Goal: Transaction & Acquisition: Download file/media

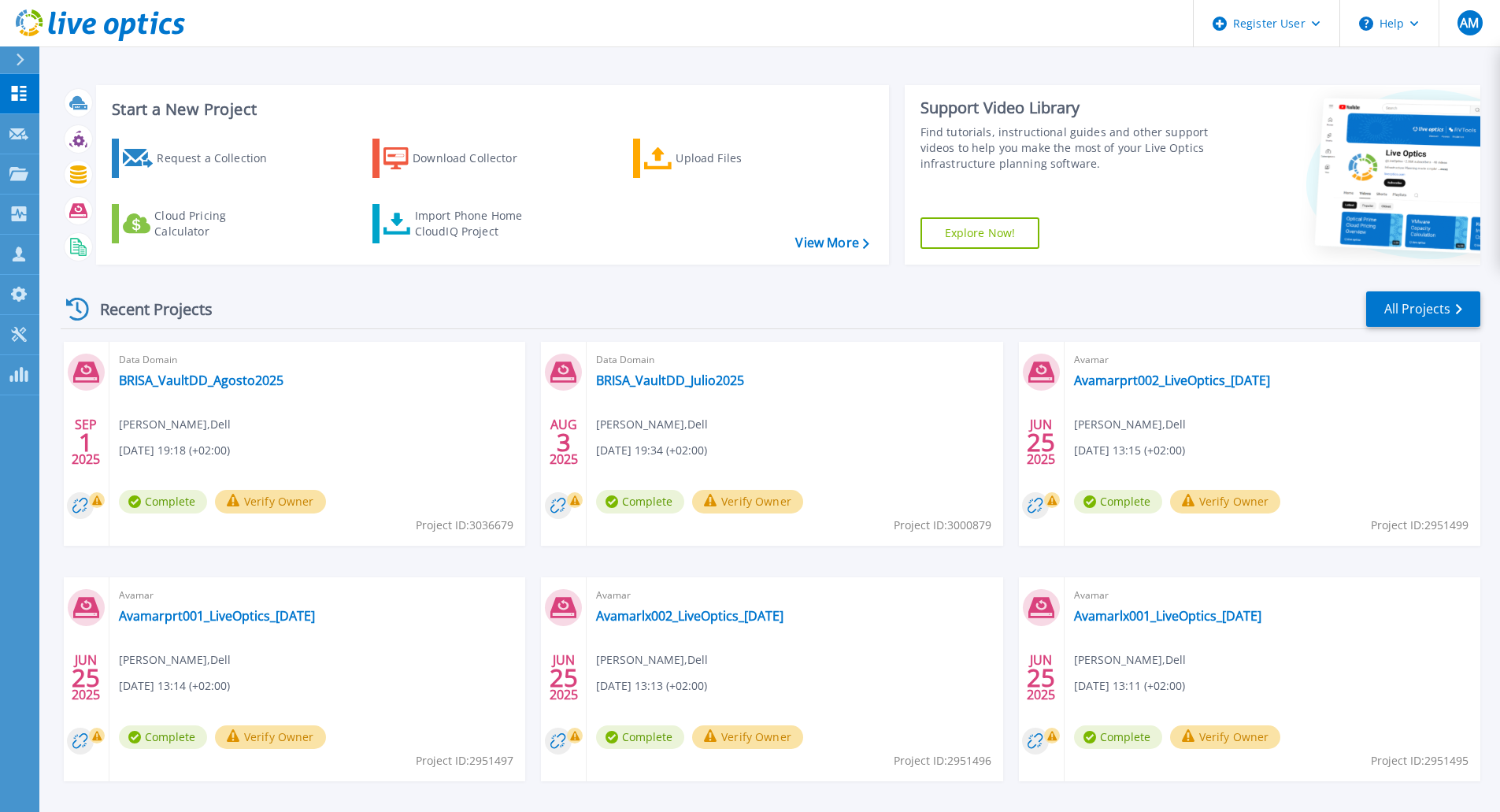
click at [19, 62] on icon at bounding box center [20, 59] width 9 height 13
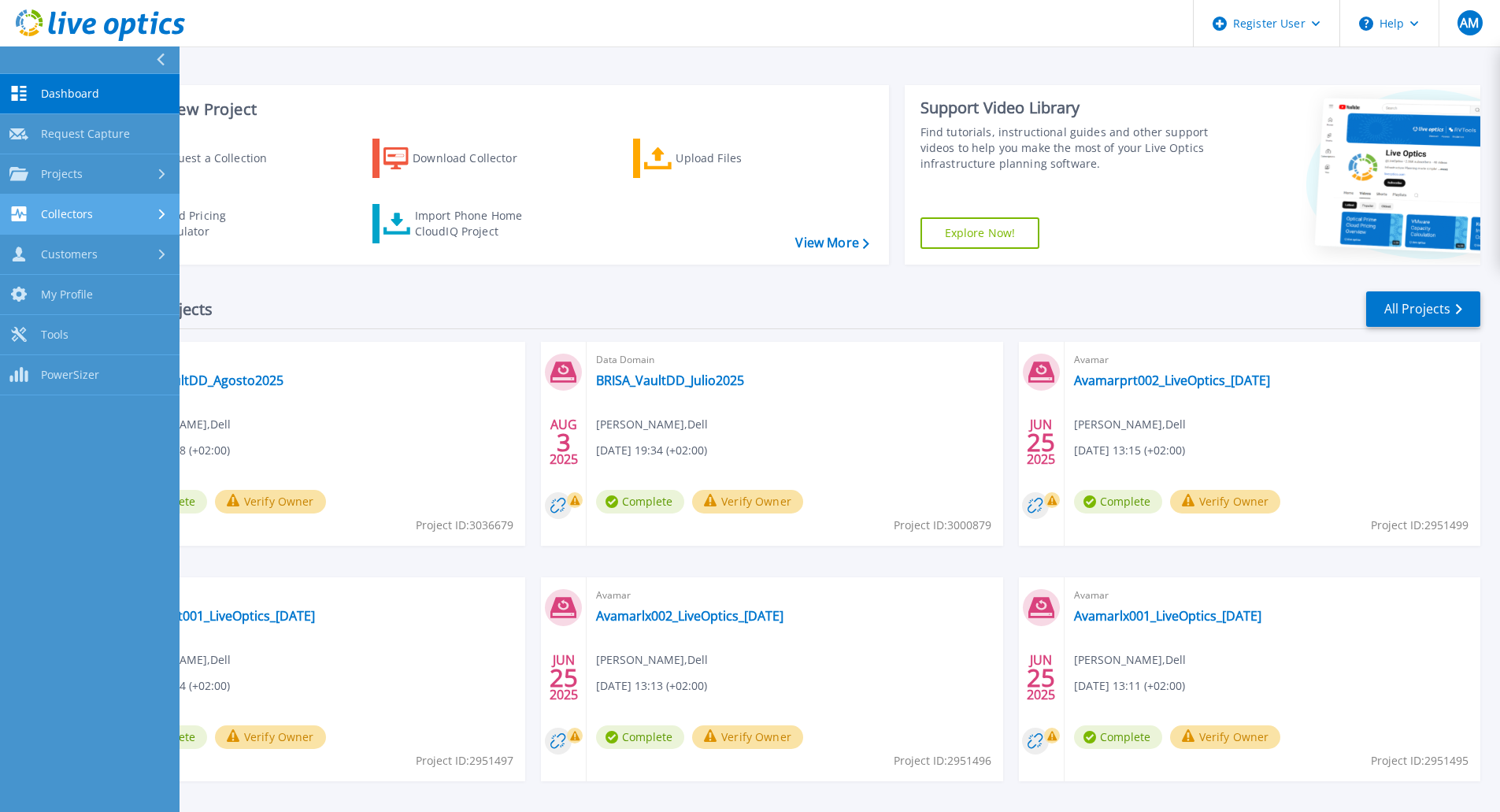
click at [78, 206] on link "Collectors Collectors" at bounding box center [90, 214] width 179 height 40
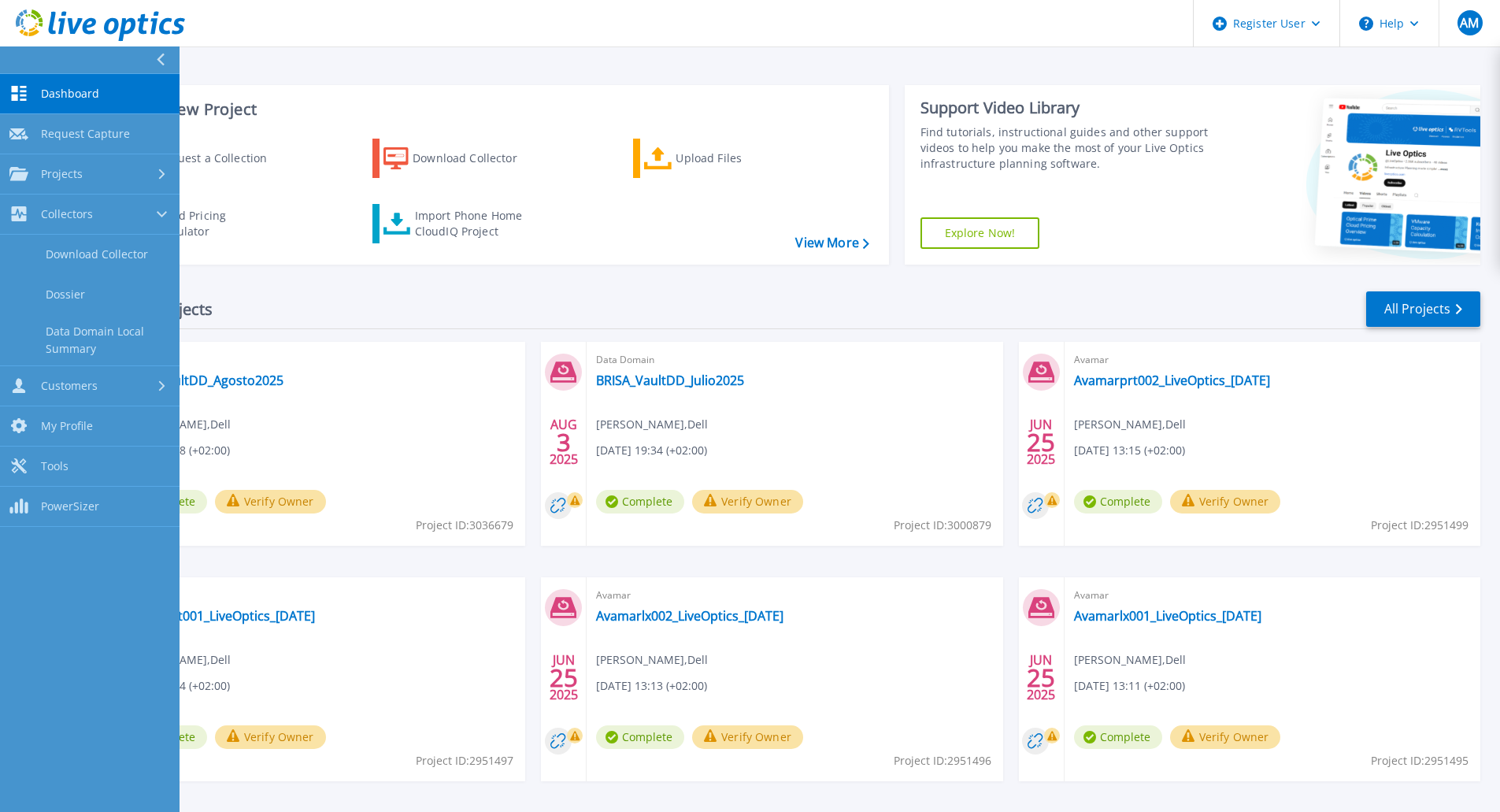
click at [690, 263] on div "Start a New Project Request a Collection Download Collector Upload Files Cloud …" at bounding box center [492, 174] width 793 height 179
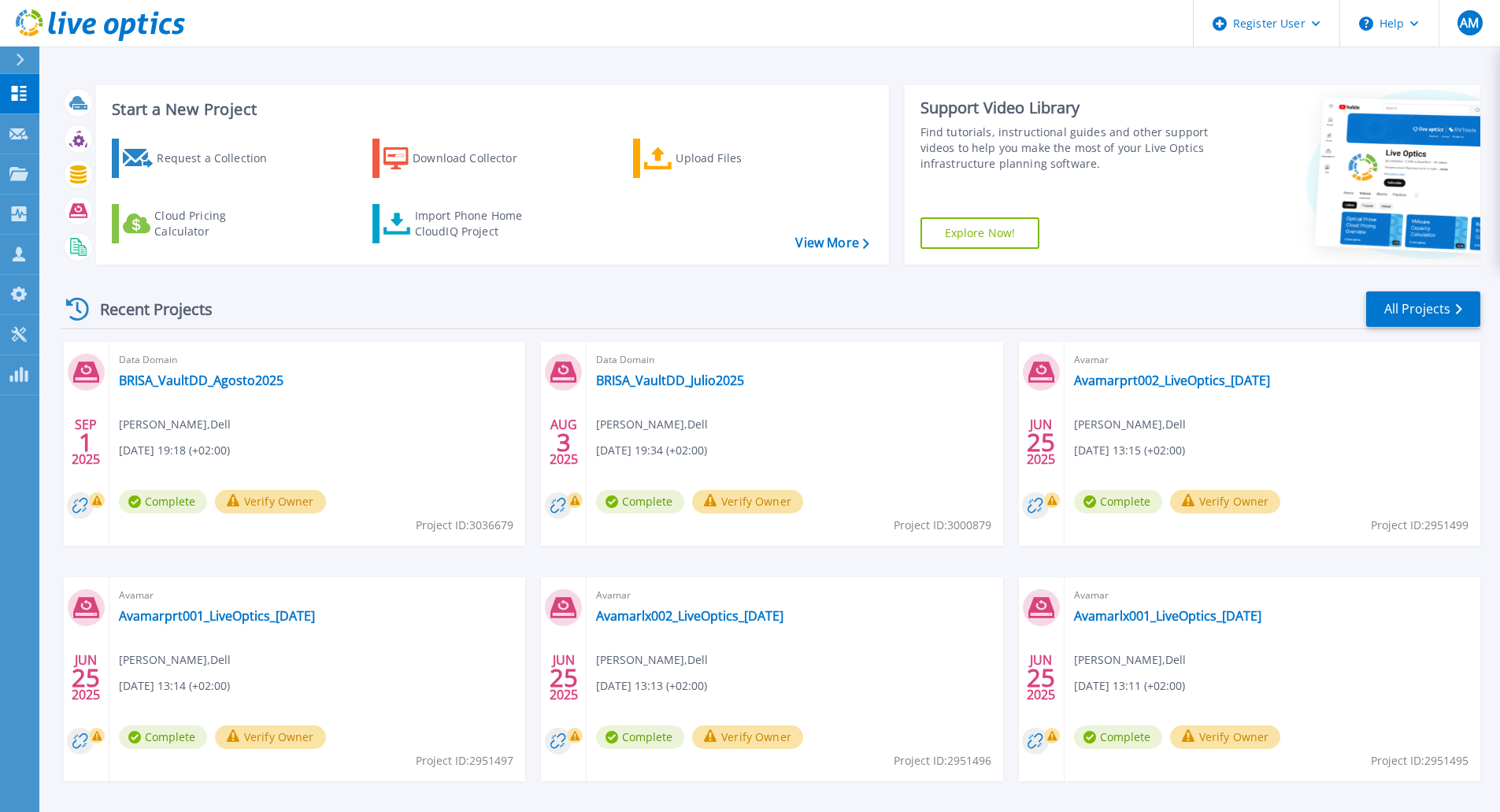
click at [23, 61] on icon at bounding box center [21, 59] width 8 height 13
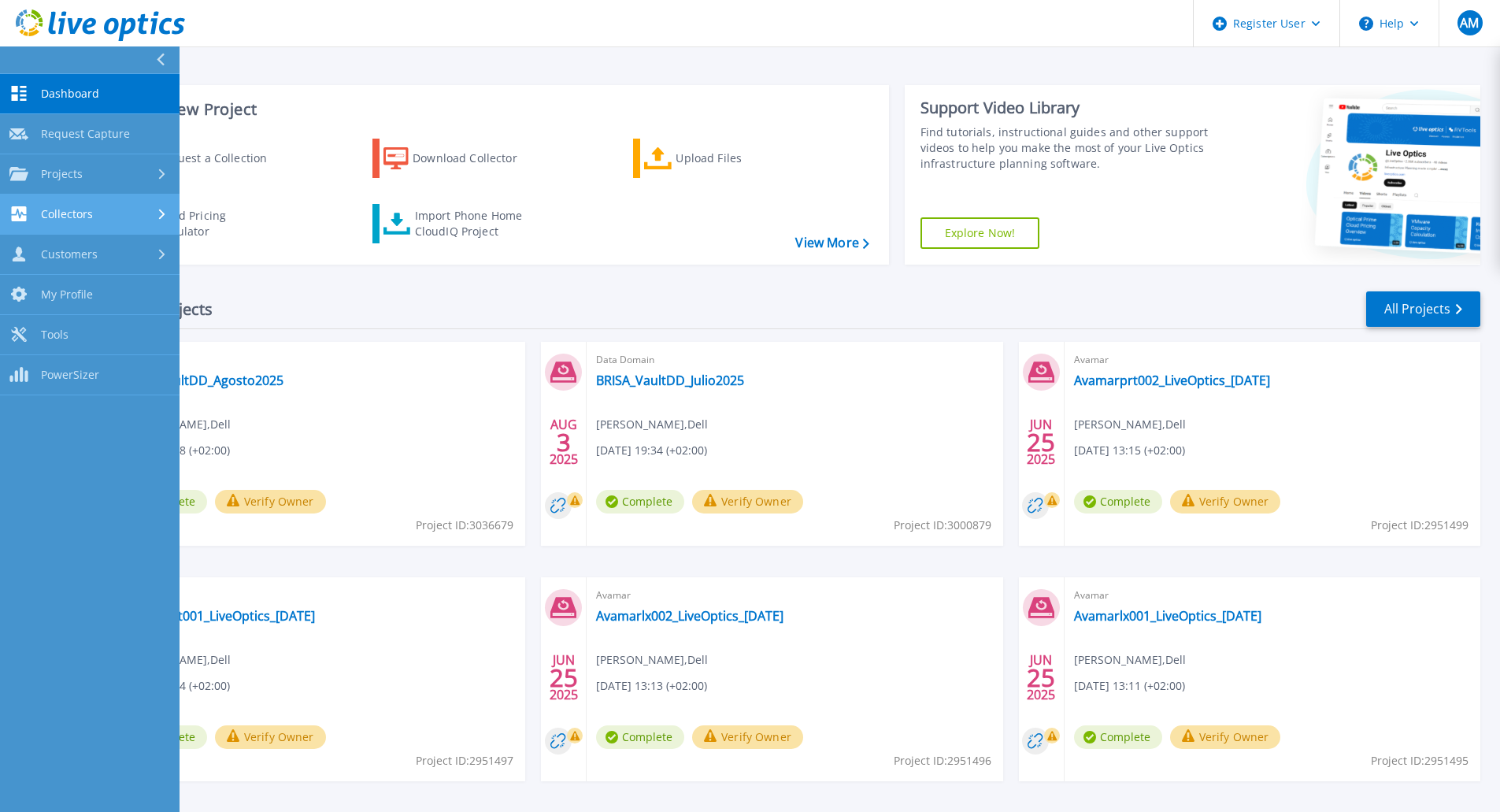
click at [119, 212] on div "Collectors" at bounding box center [90, 213] width 161 height 15
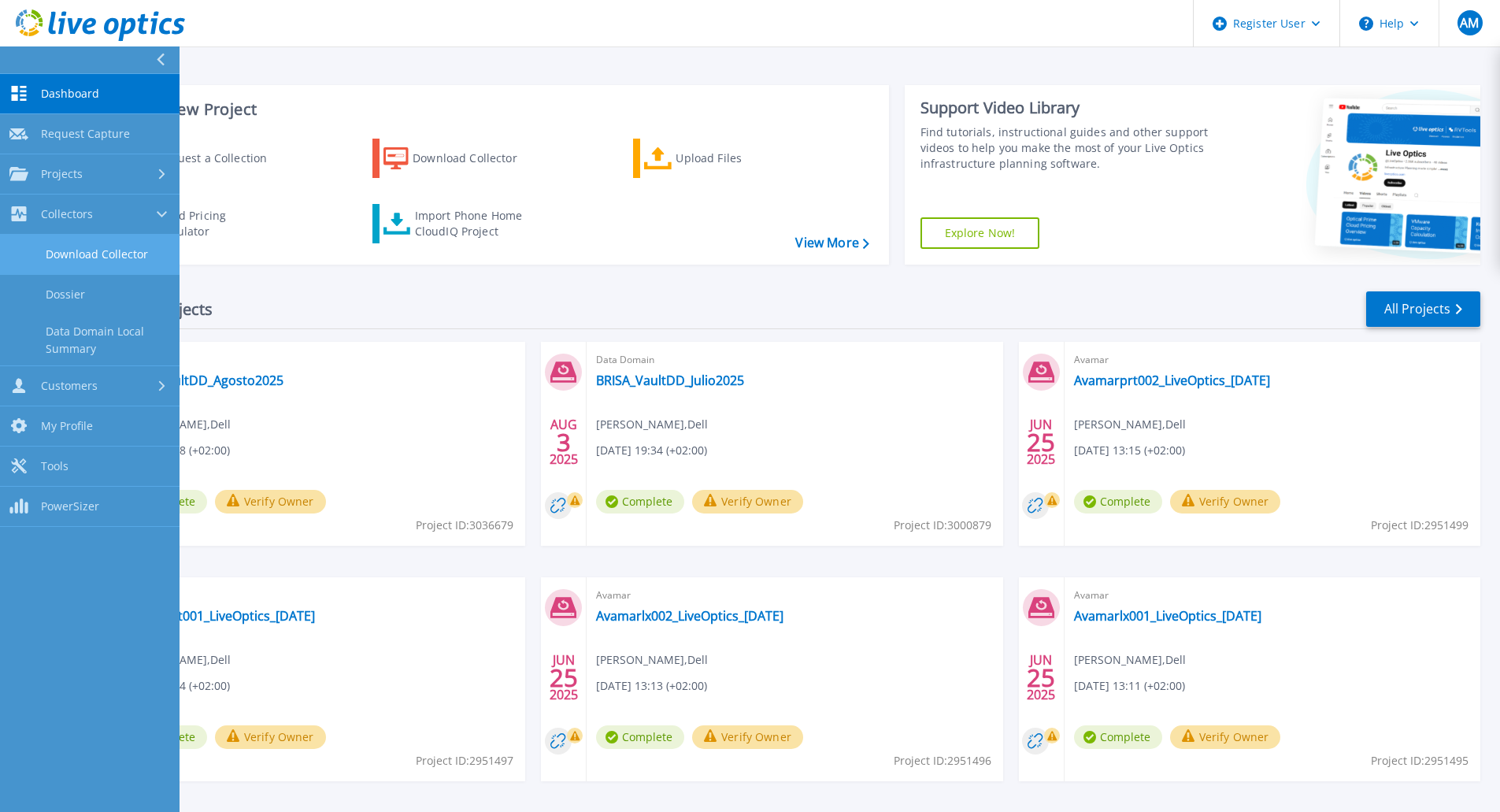
click at [121, 251] on link "Download Collector" at bounding box center [90, 254] width 179 height 40
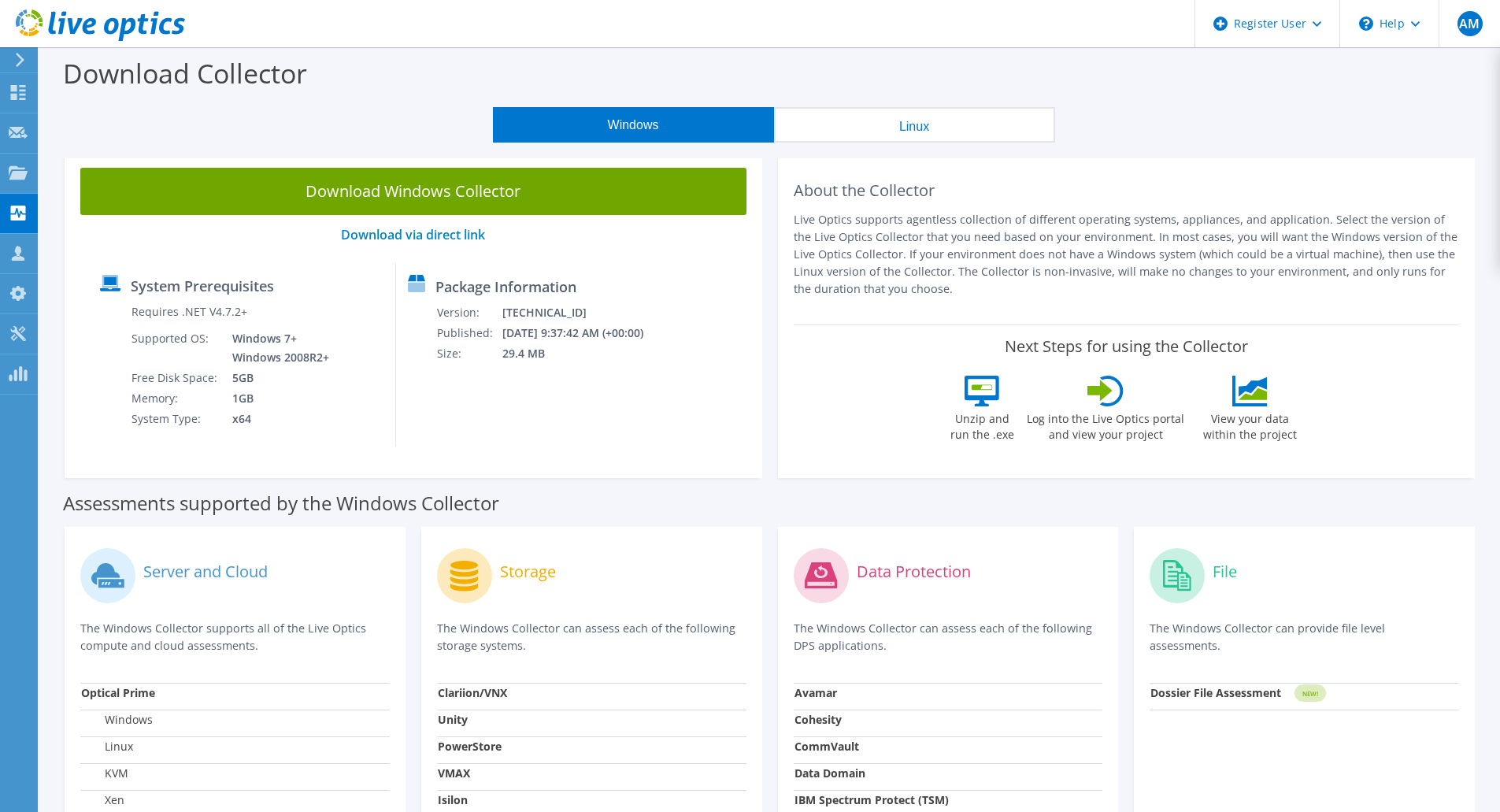
click at [14, 62] on div at bounding box center [18, 60] width 18 height 14
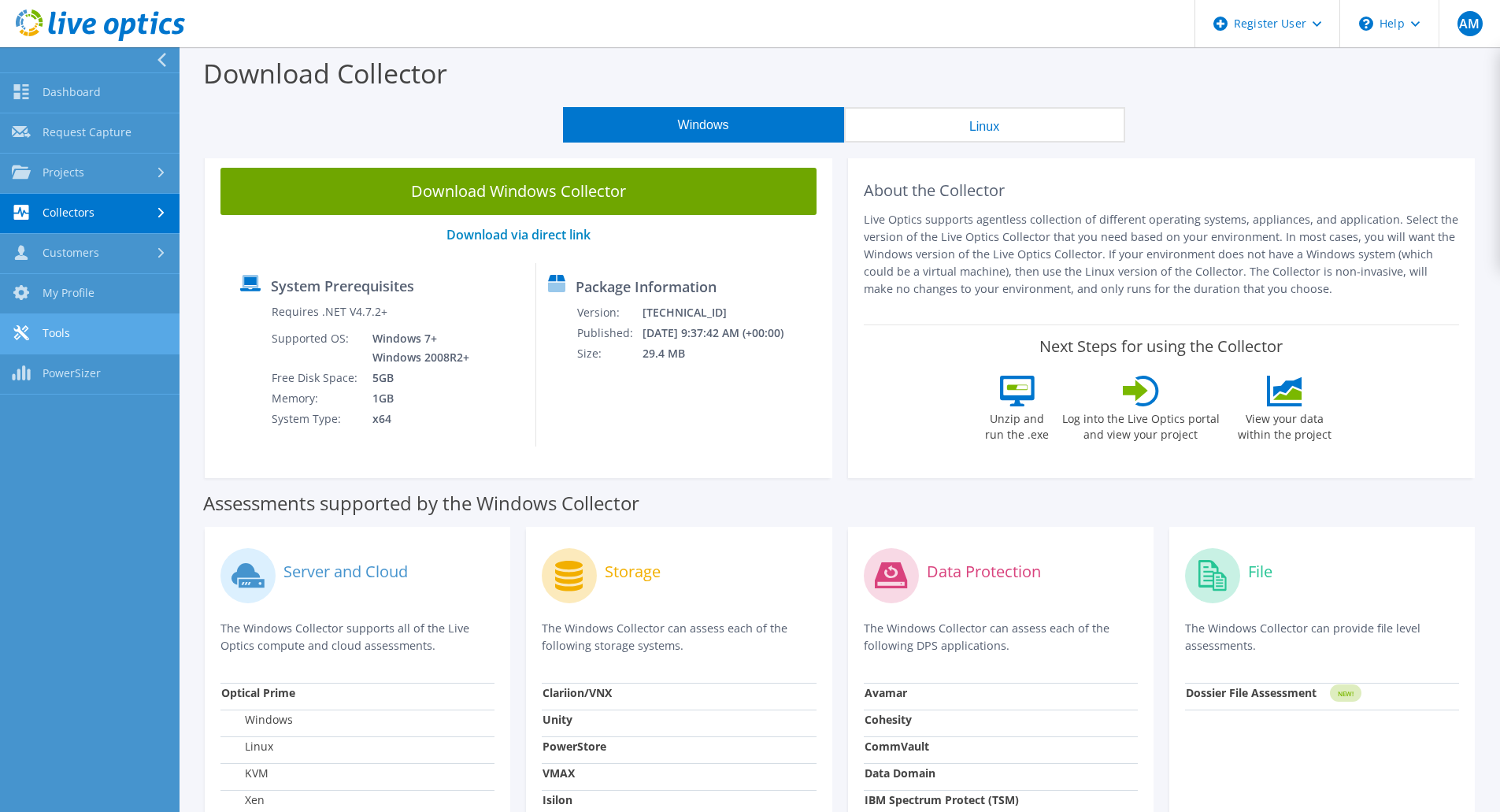
click at [65, 332] on link "Tools" at bounding box center [90, 334] width 179 height 40
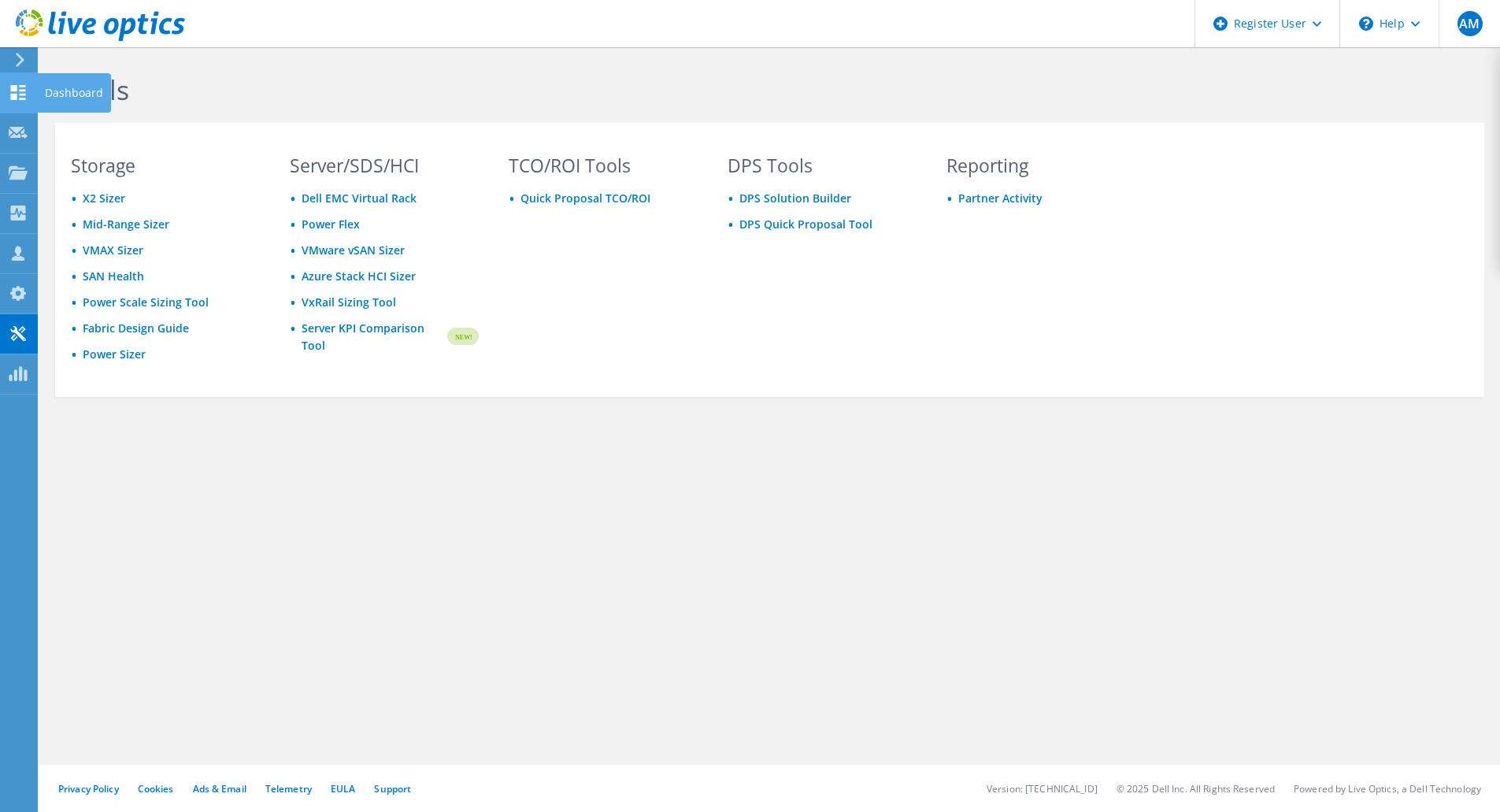
click at [24, 92] on icon at bounding box center [18, 92] width 19 height 15
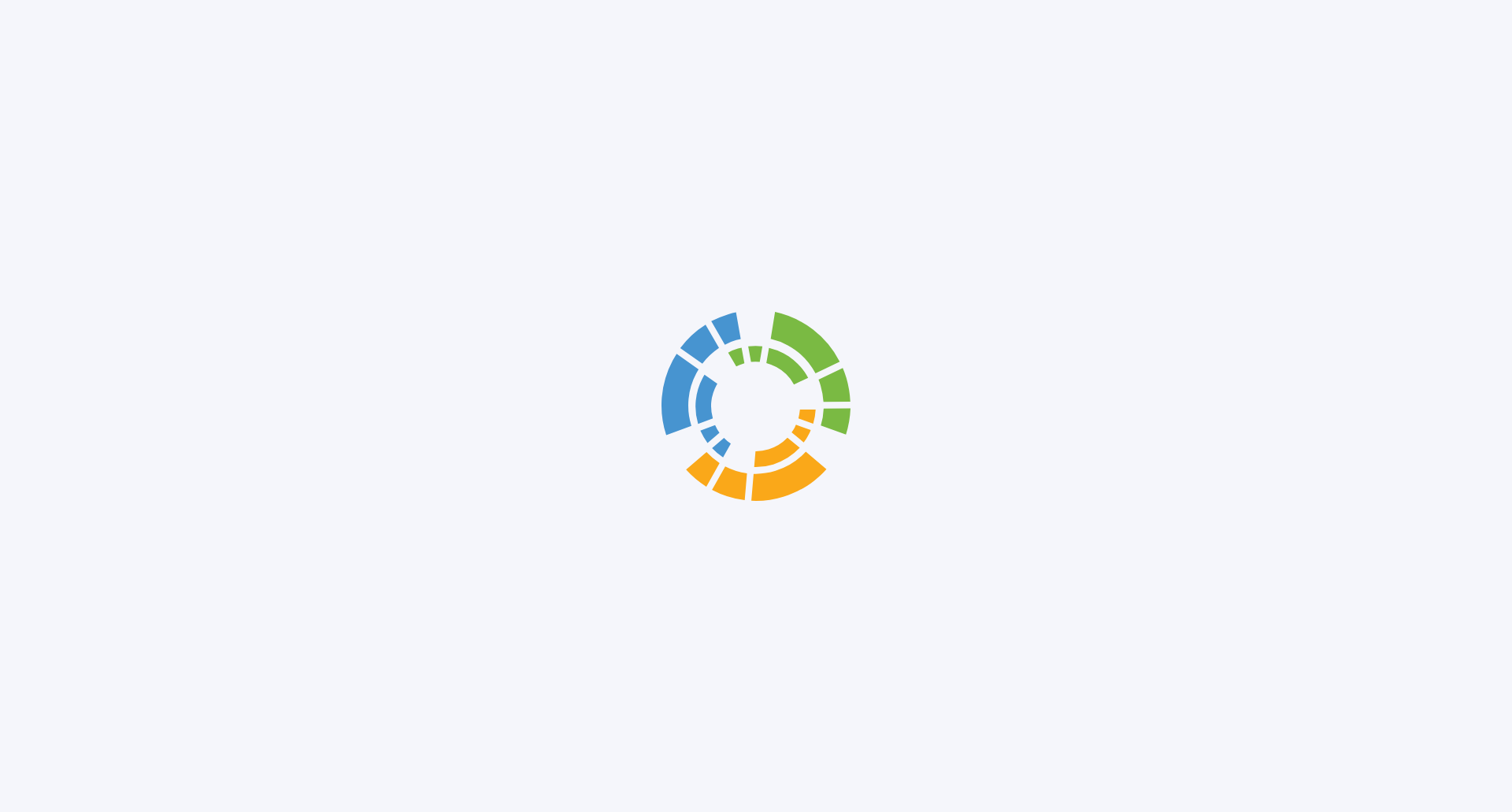
click at [21, 57] on div at bounding box center [756, 406] width 1512 height 812
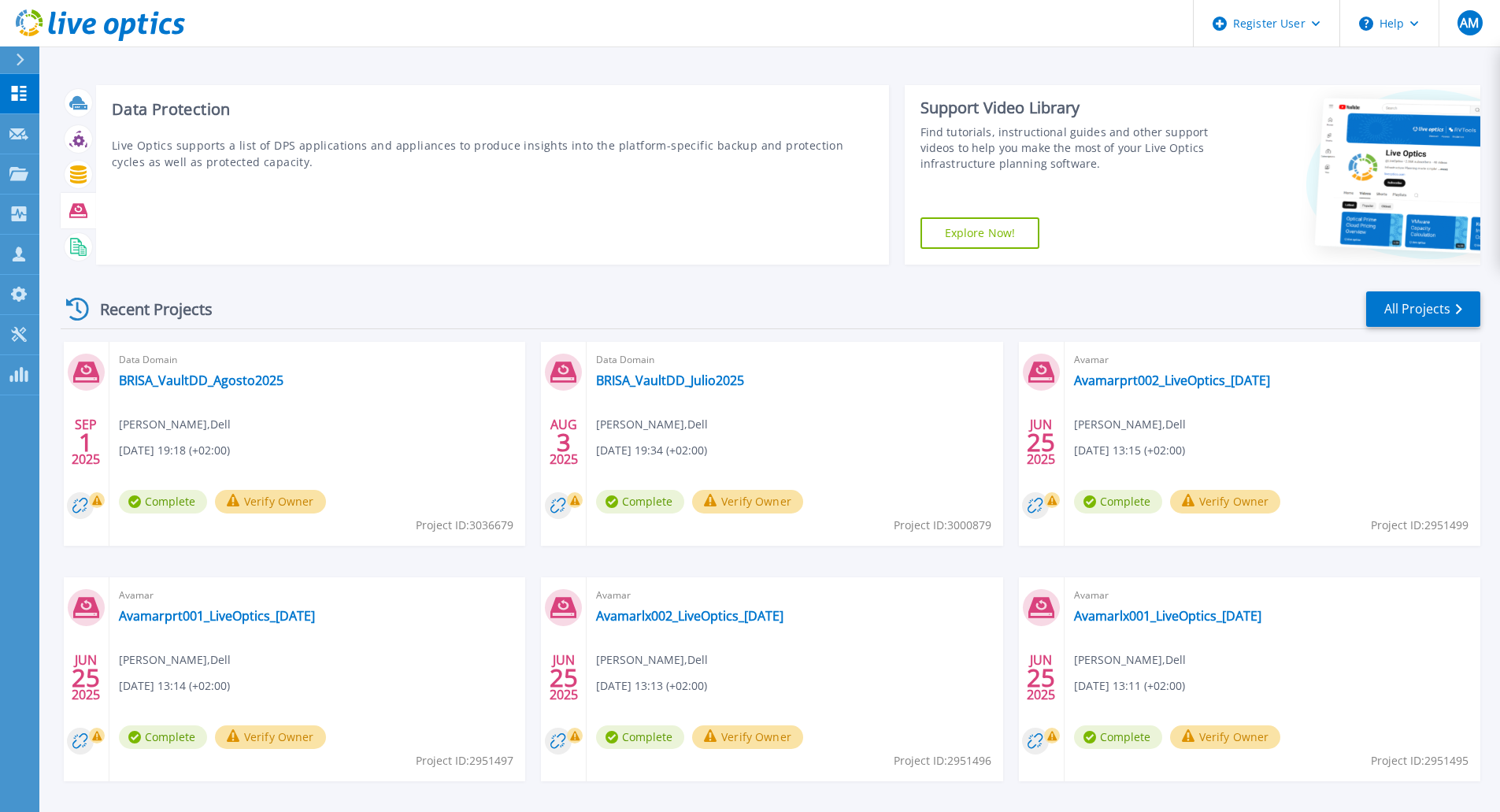
click at [76, 206] on icon at bounding box center [78, 210] width 18 height 14
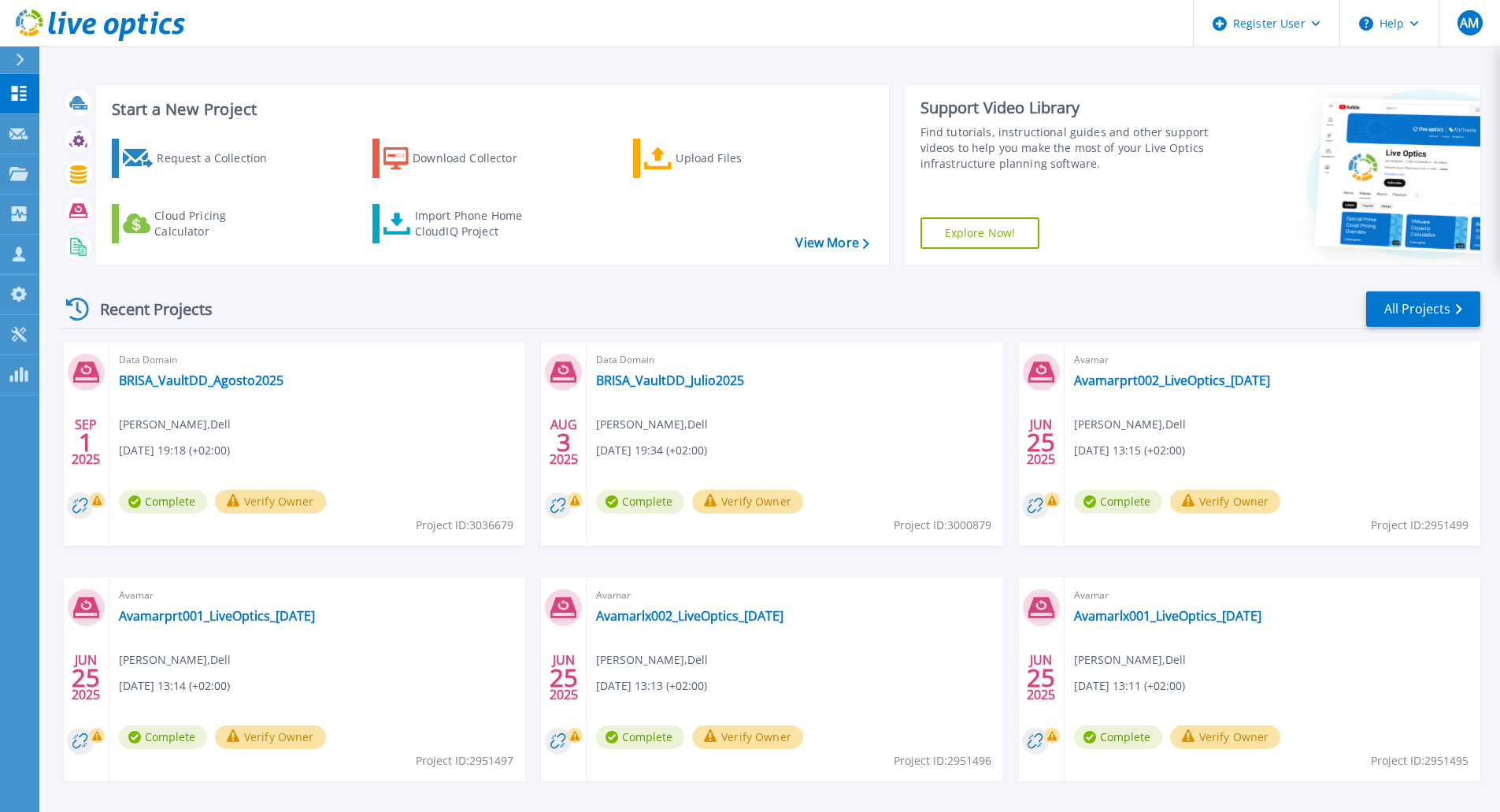
click at [22, 62] on icon at bounding box center [21, 59] width 8 height 13
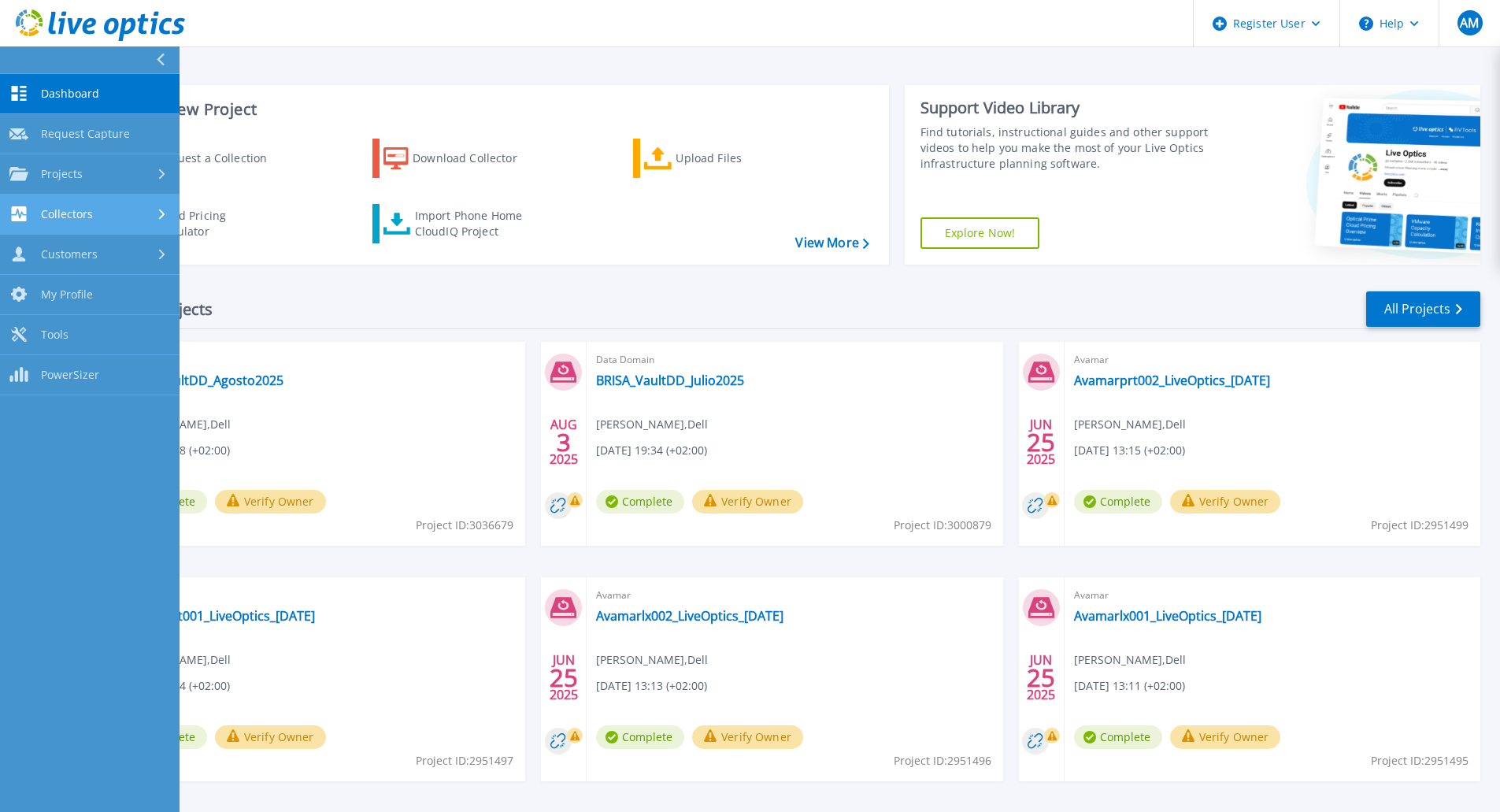
click at [73, 218] on span "Collectors" at bounding box center [67, 214] width 52 height 14
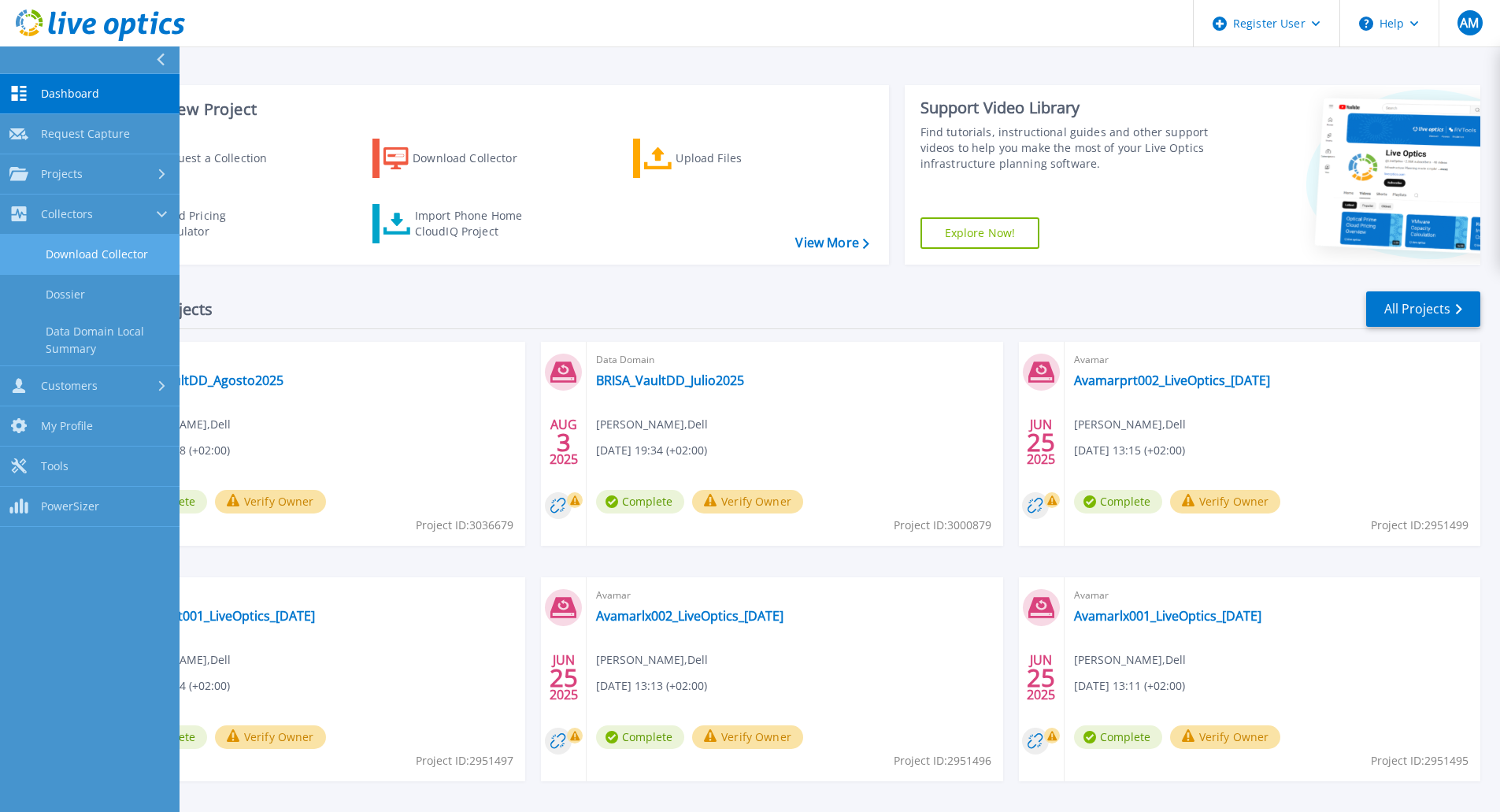
click at [91, 255] on link "Download Collector" at bounding box center [90, 254] width 179 height 40
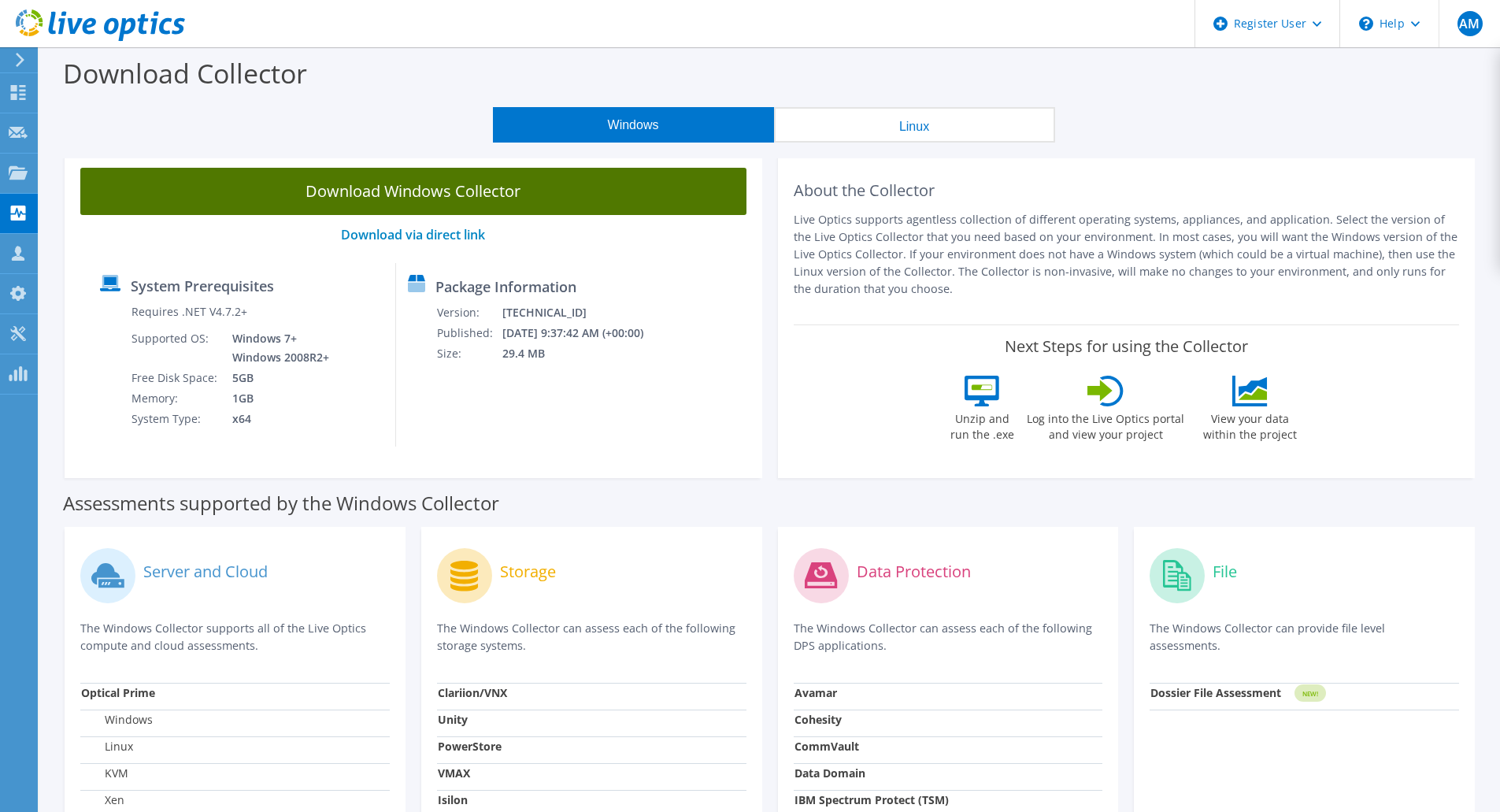
click at [448, 194] on link "Download Windows Collector" at bounding box center [413, 191] width 666 height 47
